Goal: Task Accomplishment & Management: Complete application form

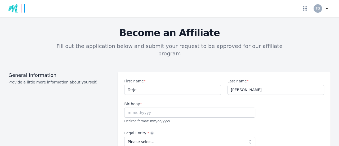
scroll to position [530, 0]
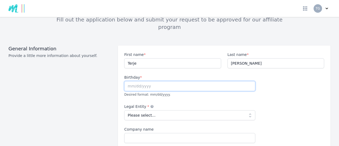
click at [138, 81] on input "text" at bounding box center [189, 86] width 131 height 10
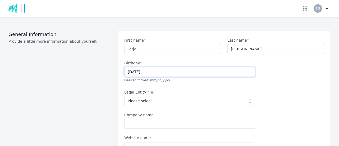
scroll to position [53, 0]
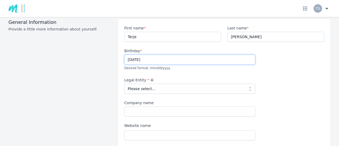
type input "11/24/1965"
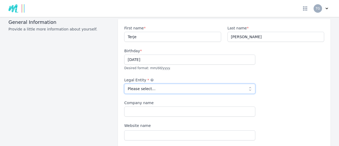
click at [169, 84] on select "Please select... Individual Partnership Corporation Sole Proprietorship Foreign…" at bounding box center [189, 89] width 131 height 10
select select "individual"
click at [124, 84] on select "Please select... Individual Partnership Corporation Sole Proprietorship Foreign…" at bounding box center [189, 89] width 131 height 10
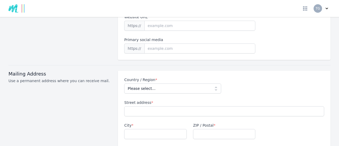
scroll to position [212, 0]
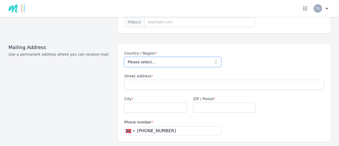
click at [202, 57] on select "Please select... Afghanistan Albania Algeria American Samoa Andorra Angola Angu…" at bounding box center [172, 62] width 97 height 10
select select "NO"
click at [124, 57] on select "Please select... Afghanistan Albania Algeria American Samoa Andorra Angola Angu…" at bounding box center [172, 62] width 97 height 10
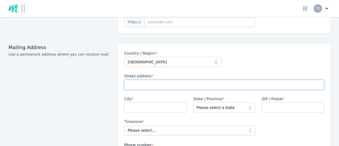
click at [168, 80] on input "Street address *" at bounding box center [224, 85] width 200 height 10
type input "Tømmerholsvegen 42"
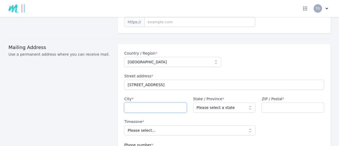
click at [164, 103] on input "City *" at bounding box center [155, 108] width 63 height 10
type input "Kapp"
click at [248, 103] on select "Please select a state Vest-Agder Rogaland Hordaland Sogn og Fjordane Møre og Ro…" at bounding box center [224, 108] width 63 height 10
select select "05"
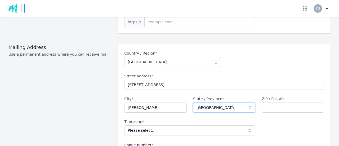
click at [193, 103] on select "Please select a state Vest-Agder Rogaland Hordaland Sogn og Fjordane Møre og Ro…" at bounding box center [224, 108] width 63 height 10
click at [274, 103] on input "ZIP / Postal *" at bounding box center [293, 108] width 63 height 10
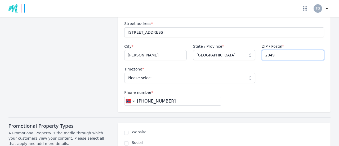
scroll to position [265, 0]
type input "2849"
click at [246, 72] on select "Please select... Europe/Oslo" at bounding box center [189, 77] width 131 height 10
select select "Europe/Oslo"
click at [124, 72] on select "Please select... Europe/Oslo" at bounding box center [189, 77] width 131 height 10
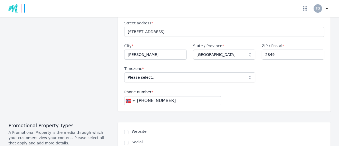
click at [120, 70] on div "Country / Region * Please select... Afghanistan Albania Algeria American Samoa …" at bounding box center [224, 51] width 213 height 120
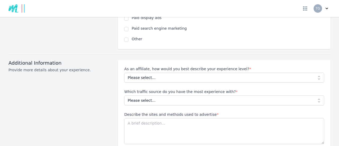
scroll to position [451, 0]
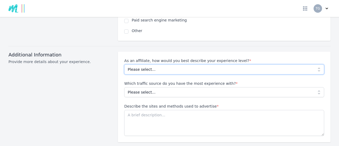
click at [130, 64] on select "Please select... Beginner Intermediate Expert" at bounding box center [224, 69] width 200 height 10
select select "Beginner"
click at [124, 64] on select "Please select... Beginner Intermediate Expert" at bounding box center [224, 69] width 200 height 10
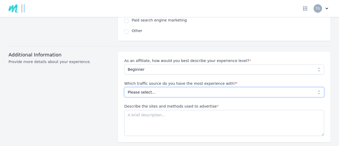
click at [219, 87] on select "Please select... No experience Social media Pay per click Media buying Organic …" at bounding box center [224, 92] width 200 height 10
select select "No experience"
click at [124, 87] on select "Please select... No experience Social media Pay per click Media buying Organic …" at bounding box center [224, 92] width 200 height 10
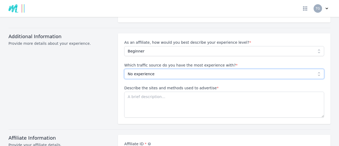
scroll to position [477, 0]
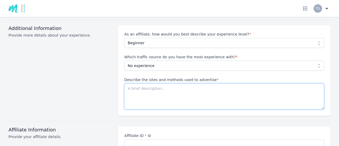
click at [141, 83] on textarea "Describe the sites and methods used to advertise *" at bounding box center [224, 96] width 200 height 26
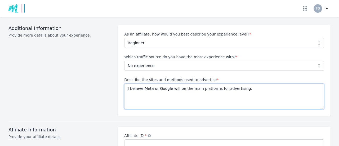
click at [185, 83] on textarea "I believe Meta or Google will be the main platforms for advertising." at bounding box center [224, 96] width 200 height 26
type textarea "I believe Meta or Google will be the main platforms for advertising."
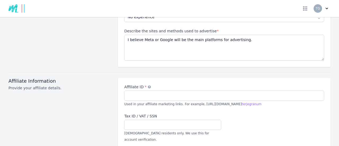
scroll to position [527, 0]
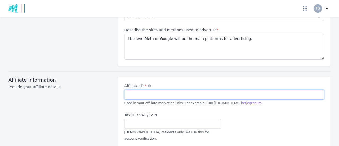
click at [137, 90] on input "Affiliate ID *" at bounding box center [224, 95] width 200 height 10
type input "tgranum"
click at [119, 79] on div "Affiliate ID * An alternate term for your account nickname tgranum Used in your…" at bounding box center [224, 112] width 213 height 71
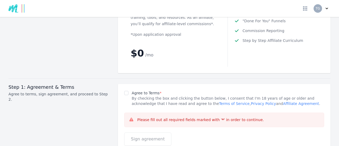
scroll to position [704, 0]
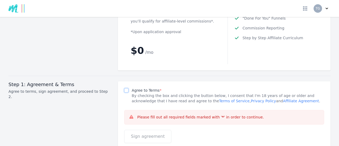
click at [124, 88] on input "Agree to Terms *" at bounding box center [126, 90] width 4 height 4
checkbox input "true"
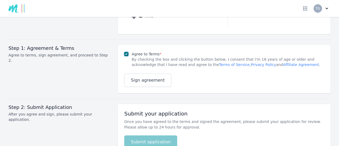
scroll to position [757, 0]
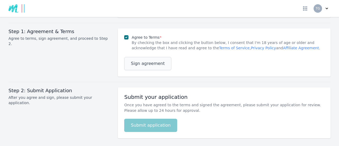
click at [145, 60] on span "Sign agreement" at bounding box center [148, 63] width 34 height 6
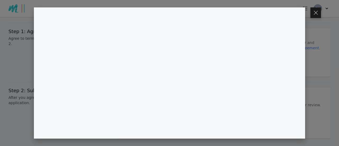
scroll to position [746, 0]
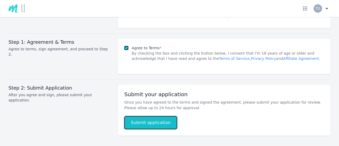
click at [148, 116] on button "Submit application" at bounding box center [150, 122] width 53 height 13
